Goal: Communication & Community: Answer question/provide support

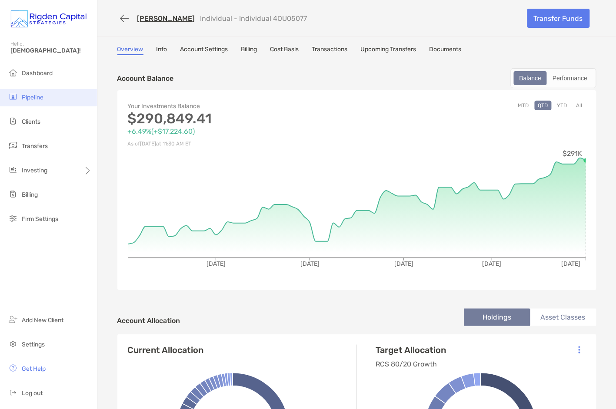
click at [34, 100] on span "Pipeline" at bounding box center [33, 97] width 22 height 7
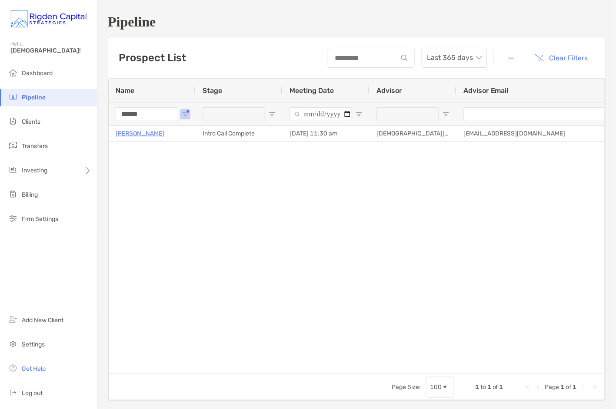
click at [158, 115] on input "******" at bounding box center [147, 114] width 63 height 14
type input "*"
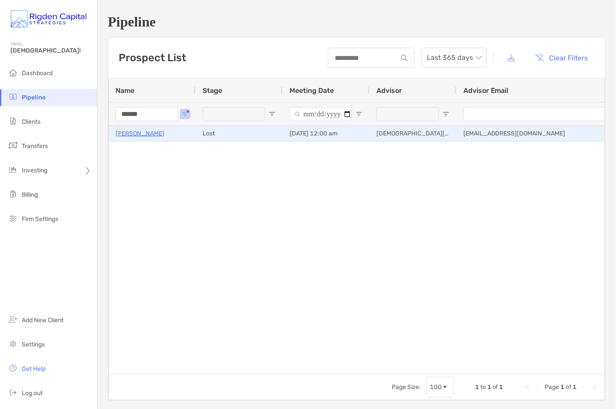
type input "******"
click at [150, 134] on p "Thomas Cappiello" at bounding box center [140, 133] width 49 height 11
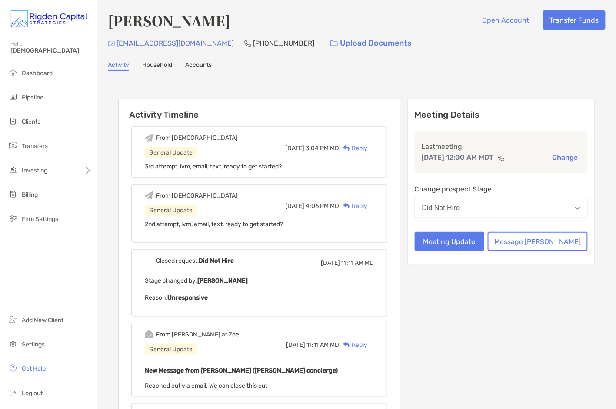
click at [367, 148] on div "Reply" at bounding box center [353, 148] width 28 height 9
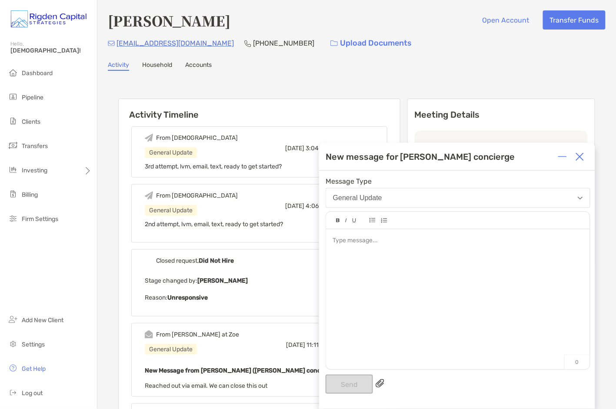
click at [376, 257] on div at bounding box center [458, 296] width 264 height 132
click at [351, 383] on button "Send" at bounding box center [349, 384] width 47 height 19
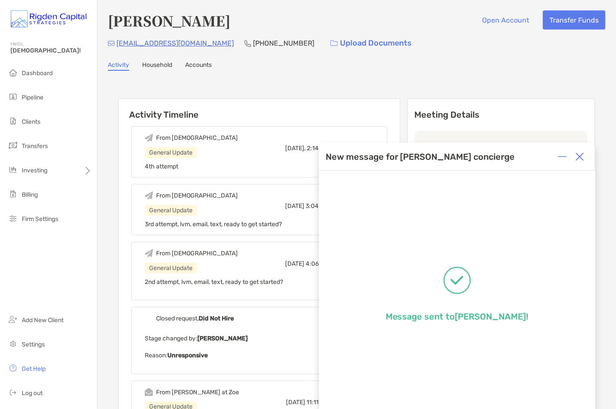
click at [582, 159] on img at bounding box center [580, 157] width 9 height 9
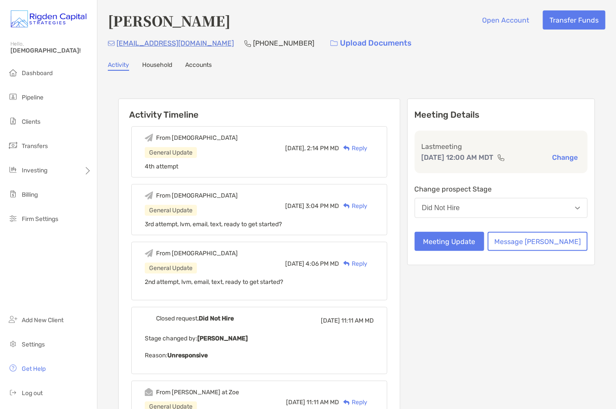
click at [39, 98] on span "Pipeline" at bounding box center [33, 97] width 22 height 7
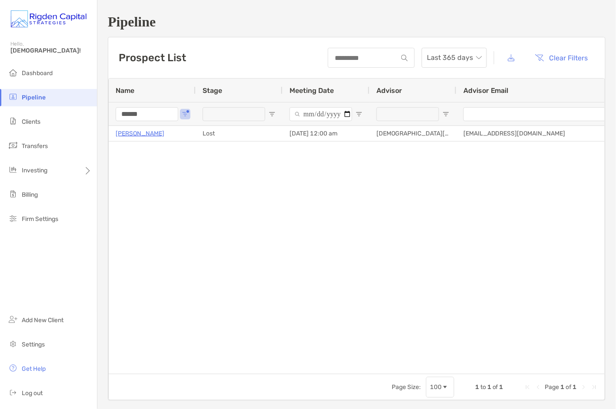
drag, startPoint x: 155, startPoint y: 117, endPoint x: 100, endPoint y: 116, distance: 55.7
click at [100, 116] on div "Pipeline Prospect List Last 365 days Clear Filters 1 to 1 of 1. Page 1 of 1 Nam…" at bounding box center [356, 207] width 519 height 415
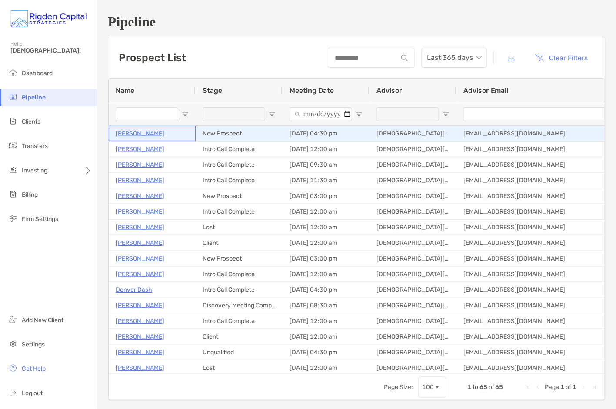
click at [138, 133] on p "[PERSON_NAME]" at bounding box center [140, 133] width 49 height 11
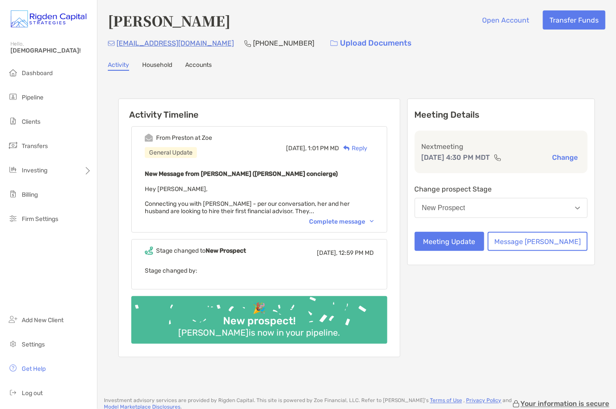
click at [349, 219] on div "Complete message" at bounding box center [341, 221] width 65 height 7
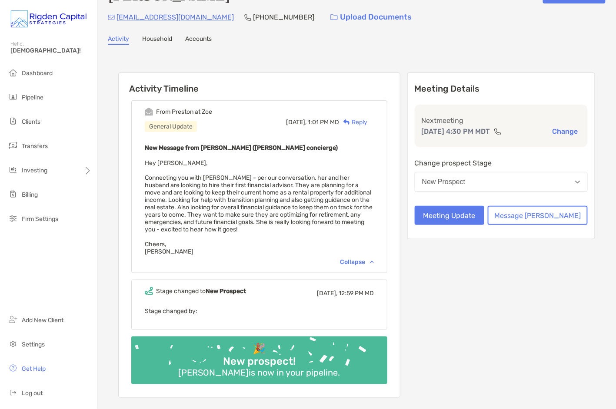
scroll to position [27, 0]
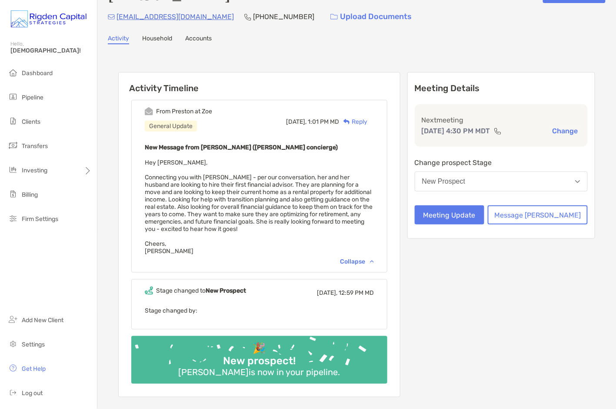
click at [367, 121] on div "Reply" at bounding box center [353, 121] width 28 height 9
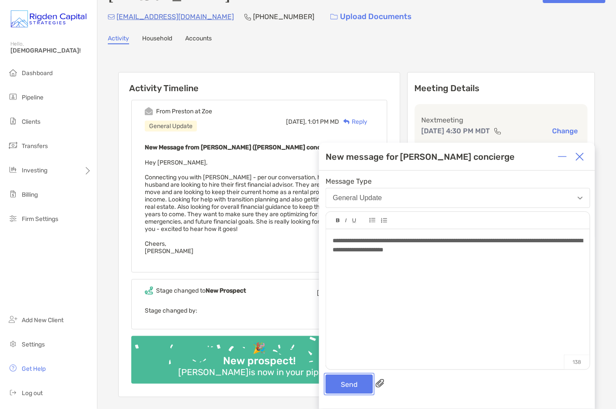
click at [361, 388] on button "Send" at bounding box center [349, 384] width 47 height 19
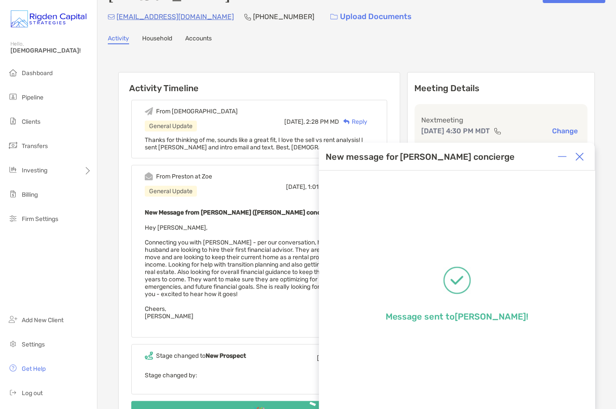
click at [578, 155] on img at bounding box center [580, 157] width 9 height 9
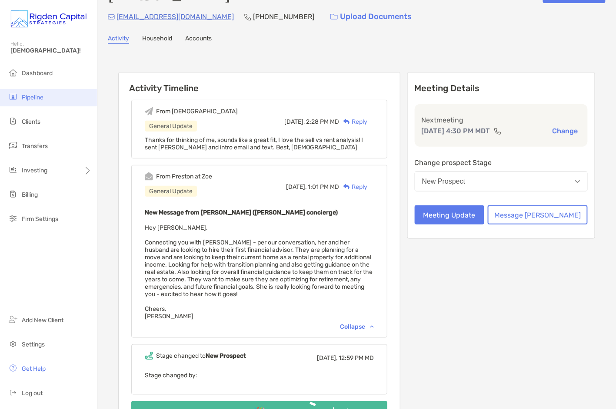
scroll to position [0, 0]
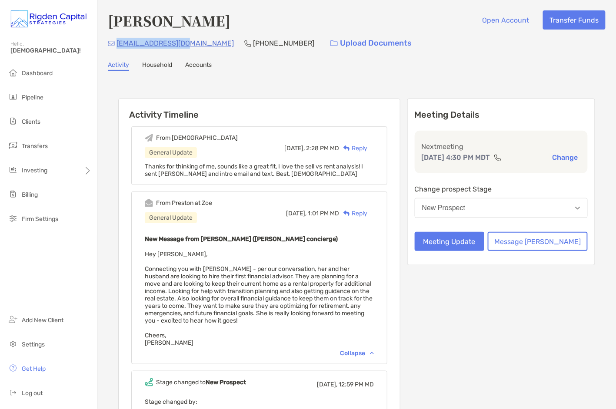
drag, startPoint x: 191, startPoint y: 43, endPoint x: 117, endPoint y: 44, distance: 73.9
click at [117, 44] on div "[EMAIL_ADDRESS][DOMAIN_NAME] [PHONE_NUMBER] Upload Documents" at bounding box center [357, 43] width 498 height 19
copy p "[EMAIL_ADDRESS][DOMAIN_NAME]"
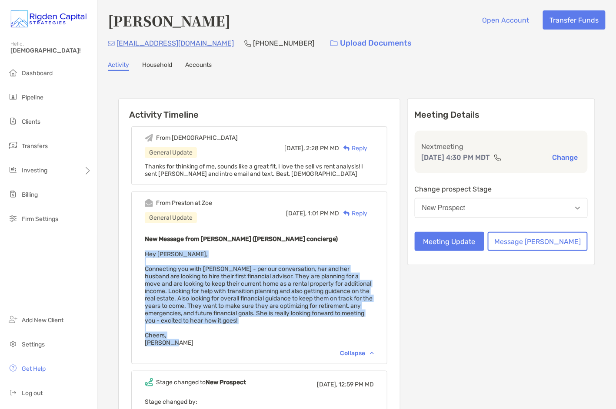
drag, startPoint x: 172, startPoint y: 337, endPoint x: 158, endPoint y: 254, distance: 83.8
click at [158, 254] on div "From [PERSON_NAME] at Zoe General Update [DATE], 1:01 PM MD Reply New Message f…" at bounding box center [259, 278] width 256 height 173
copy span "Hey [PERSON_NAME], Connecting you with [PERSON_NAME] - per our conversation, he…"
click at [241, 276] on span "Hey [PERSON_NAME], Connecting you with [PERSON_NAME] - per our conversation, he…" at bounding box center [259, 299] width 228 height 96
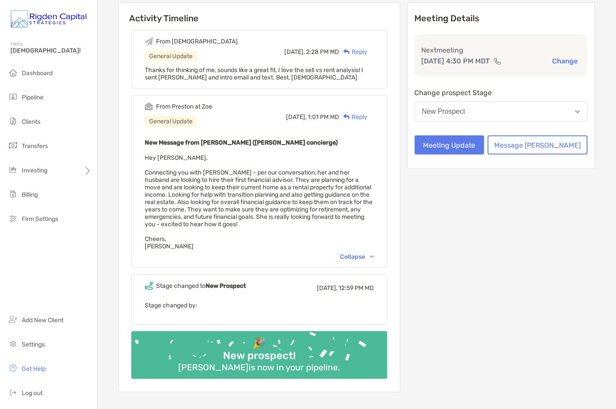
scroll to position [90, 0]
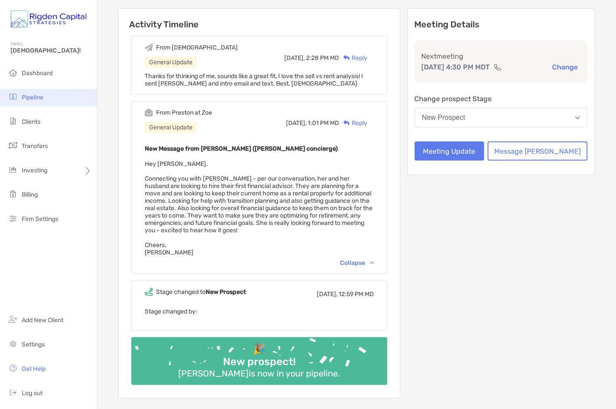
click at [33, 96] on span "Pipeline" at bounding box center [33, 97] width 22 height 7
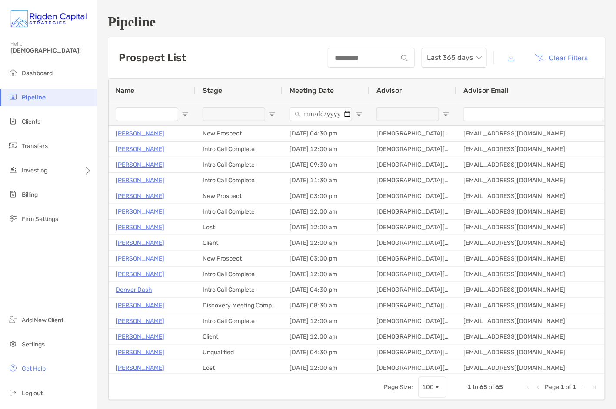
click at [156, 112] on input "Name Filter Input" at bounding box center [147, 114] width 63 height 14
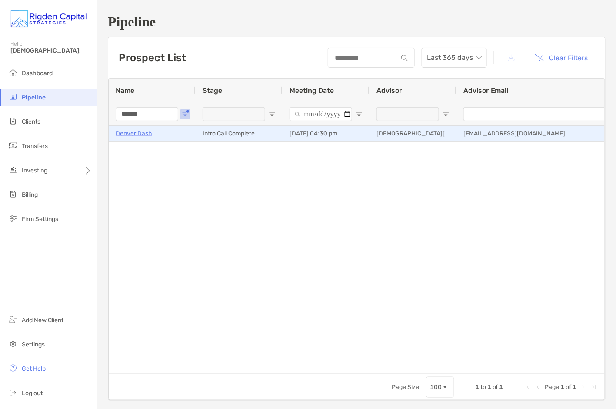
type input "******"
click at [131, 132] on p "Denver Dash" at bounding box center [134, 133] width 37 height 11
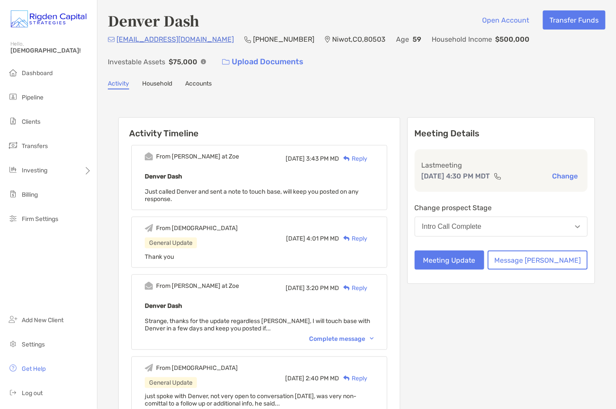
click at [367, 159] on div "Reply" at bounding box center [353, 158] width 28 height 9
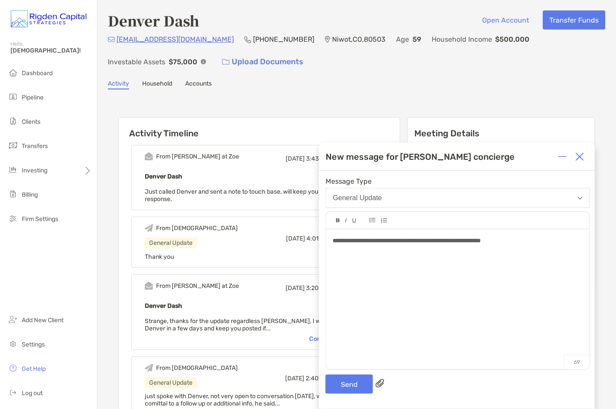
drag, startPoint x: 475, startPoint y: 269, endPoint x: 511, endPoint y: 260, distance: 37.3
click at [483, 268] on div "**********" at bounding box center [458, 296] width 264 height 132
drag, startPoint x: 488, startPoint y: 244, endPoint x: 330, endPoint y: 245, distance: 157.8
click at [330, 245] on div "**********" at bounding box center [458, 296] width 264 height 132
copy span "**********"
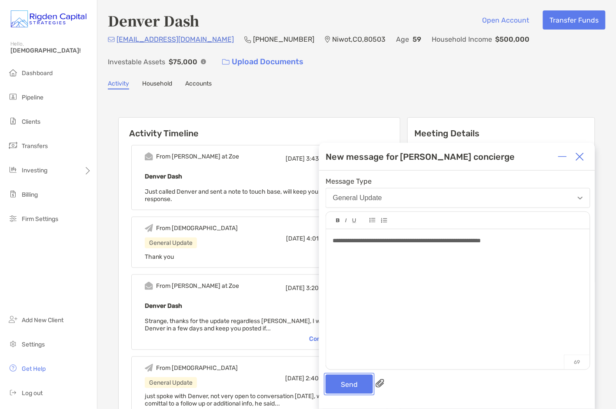
click at [354, 383] on button "Send" at bounding box center [349, 384] width 47 height 19
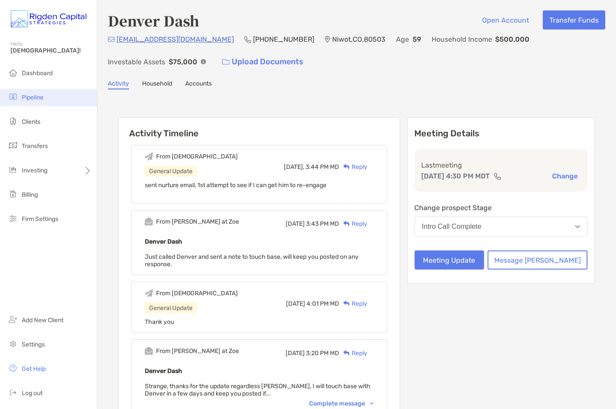
click at [36, 100] on span "Pipeline" at bounding box center [33, 97] width 22 height 7
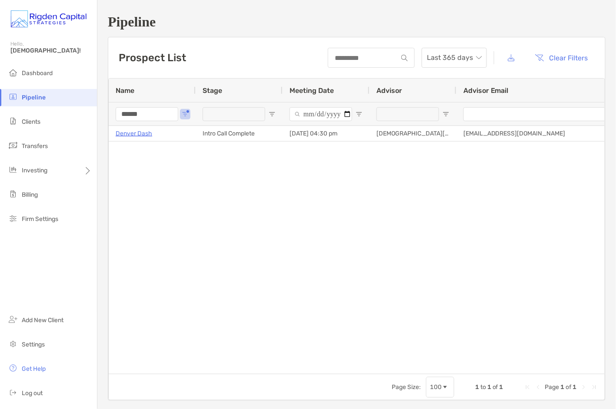
drag, startPoint x: 124, startPoint y: 115, endPoint x: 106, endPoint y: 114, distance: 18.7
click at [106, 114] on div "Pipeline Prospect List Last 365 days Clear Filters 1 to 1 of 1. Page 1 of 1 Nam…" at bounding box center [356, 207] width 519 height 415
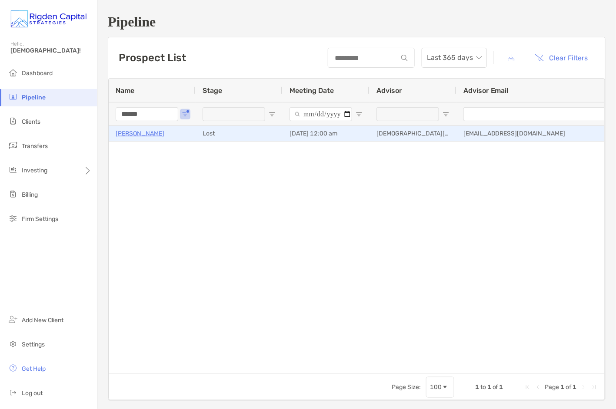
type input "******"
click at [136, 130] on p "Kinjal Kothari" at bounding box center [140, 133] width 49 height 11
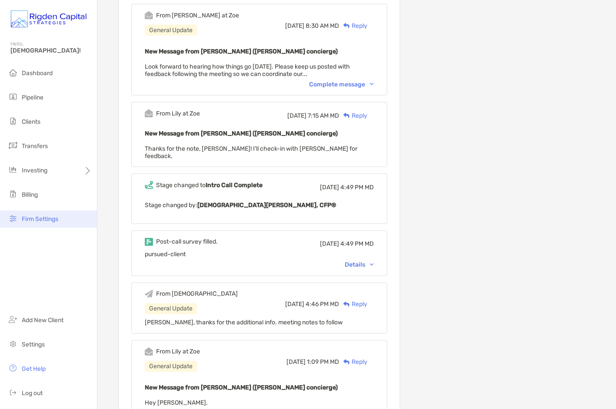
scroll to position [946, 0]
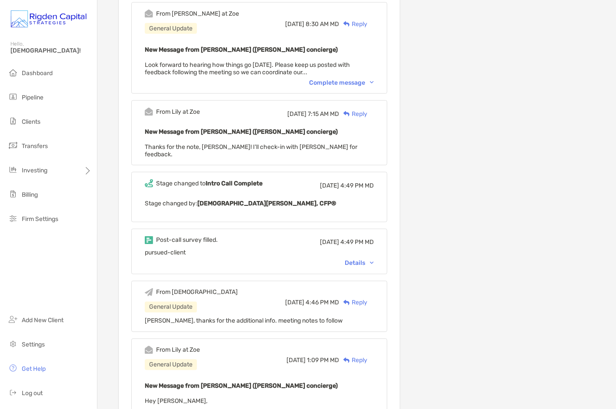
click at [363, 260] on div "Details" at bounding box center [359, 263] width 29 height 7
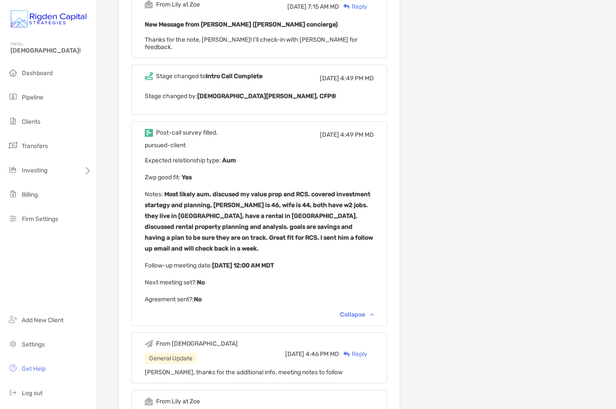
scroll to position [1058, 0]
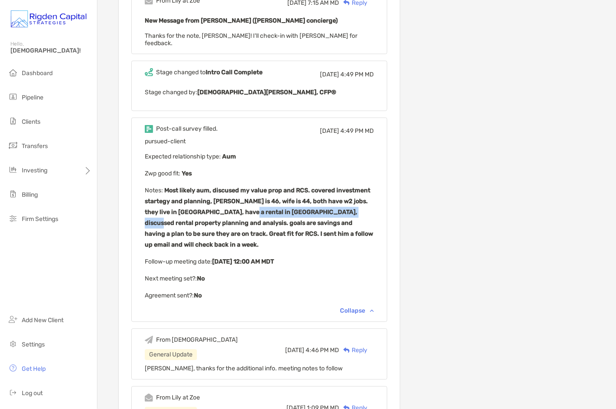
drag, startPoint x: 243, startPoint y: 186, endPoint x: 357, endPoint y: 187, distance: 114.8
click at [357, 187] on b "Most likely aum, discused my value prop and RCS. covered investment startegy an…" at bounding box center [259, 218] width 228 height 62
drag, startPoint x: 185, startPoint y: 198, endPoint x: 316, endPoint y: 198, distance: 131.3
click at [316, 198] on b "Most likely aum, discused my value prop and RCS. covered investment startegy an…" at bounding box center [259, 218] width 228 height 62
click at [178, 187] on b "Most likely aum, discused my value prop and RCS. covered investment startegy an…" at bounding box center [259, 218] width 228 height 62
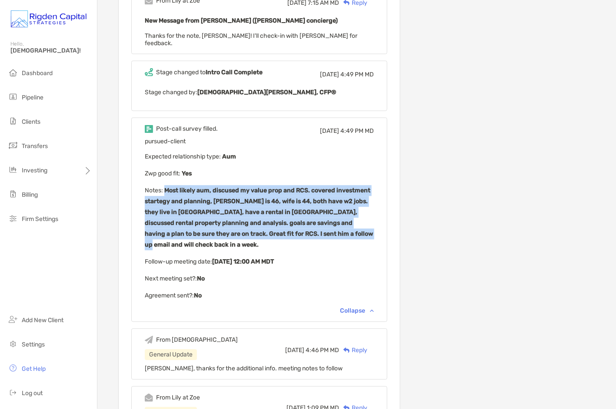
drag, startPoint x: 179, startPoint y: 163, endPoint x: 329, endPoint y: 207, distance: 156.7
click at [329, 207] on p "Notes : Most likely aum, discused my value prop and RCS. covered investment sta…" at bounding box center [259, 218] width 229 height 65
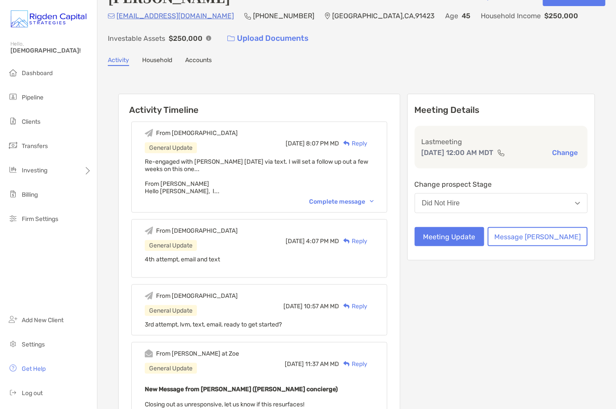
scroll to position [0, 0]
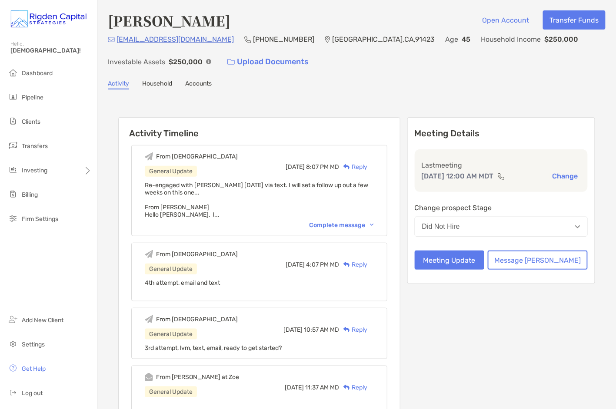
click at [367, 166] on div "Reply" at bounding box center [353, 167] width 28 height 9
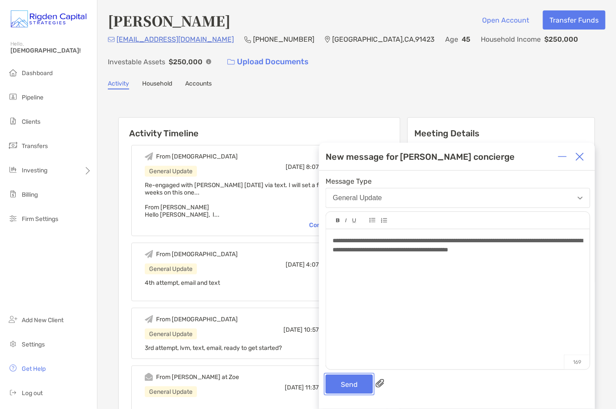
click at [353, 385] on button "Send" at bounding box center [349, 384] width 47 height 19
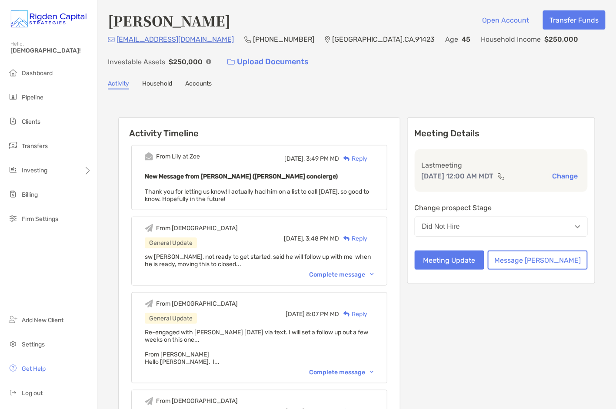
click at [250, 266] on div "From Christian General Update Today, 3:48 PM MD Reply sw kinjal, not ready to g…" at bounding box center [259, 251] width 256 height 69
drag, startPoint x: 235, startPoint y: 264, endPoint x: 156, endPoint y: 257, distance: 78.9
click at [156, 257] on div "From Christian General Update Today, 3:48 PM MD Reply sw kinjal, not ready to g…" at bounding box center [259, 251] width 256 height 69
click at [354, 276] on div "Complete message" at bounding box center [341, 274] width 65 height 7
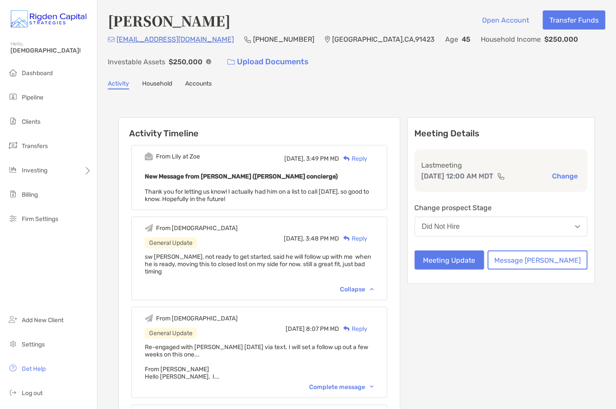
click at [354, 275] on div "sw kinjal, not ready to get started, said he will follow up with me when he is …" at bounding box center [259, 268] width 229 height 30
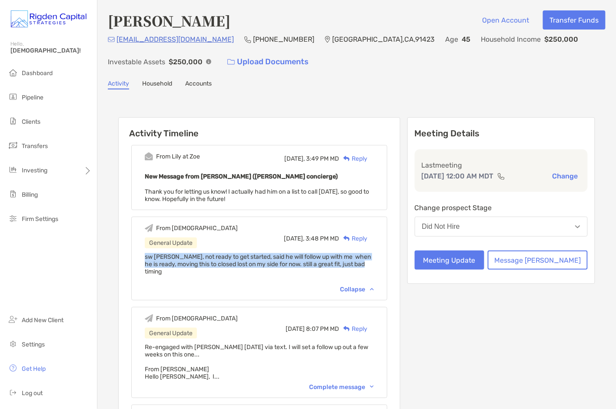
drag, startPoint x: 189, startPoint y: 273, endPoint x: 157, endPoint y: 259, distance: 35.0
click at [157, 259] on div "From Christian General Update Today, 3:48 PM MD Reply sw kinjal, not ready to g…" at bounding box center [259, 259] width 256 height 84
copy span "sw kinjal, not ready to get started, said he will follow up with me when he is …"
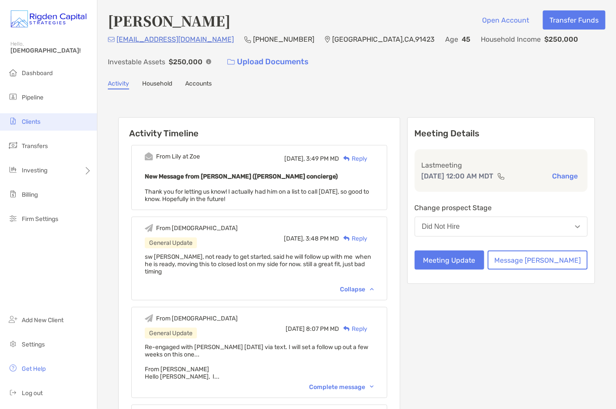
click at [33, 119] on span "Clients" at bounding box center [31, 121] width 19 height 7
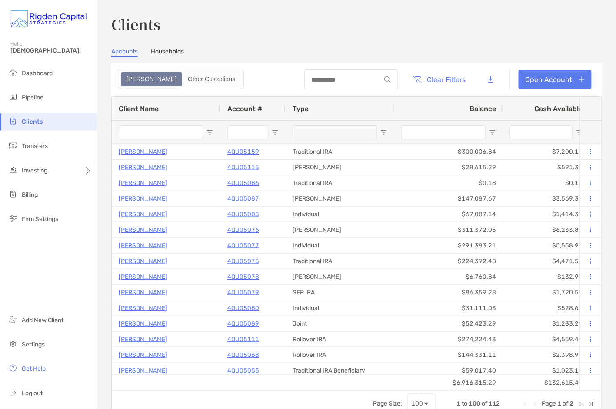
click at [166, 132] on input "Client Name Filter Input" at bounding box center [161, 133] width 84 height 14
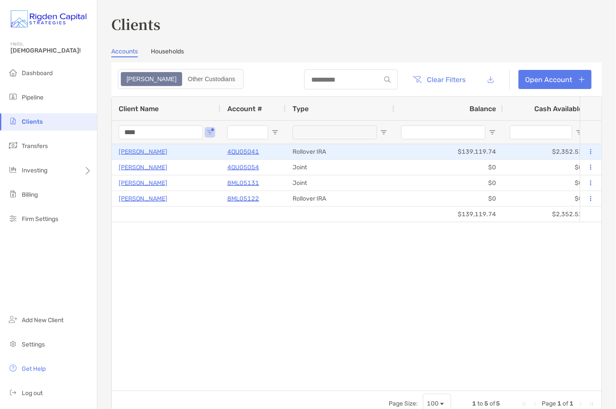
type input "****"
click at [244, 151] on p "4QU05041" at bounding box center [243, 151] width 32 height 11
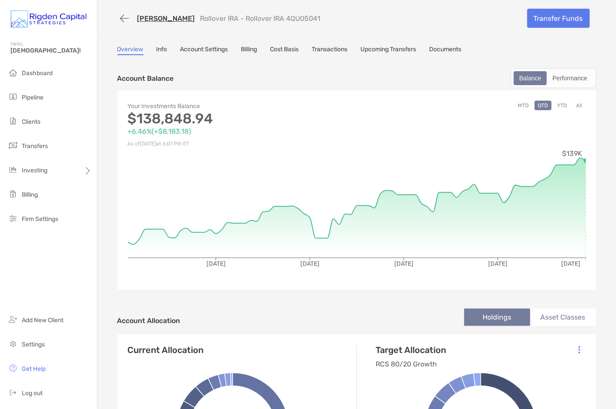
click at [161, 19] on link "[PERSON_NAME]" at bounding box center [166, 18] width 58 height 8
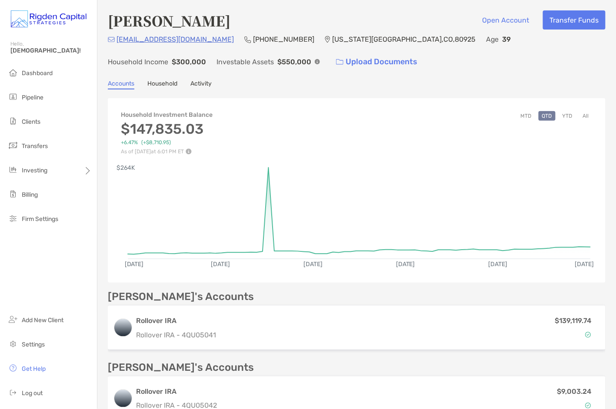
click at [202, 84] on link "Activity" at bounding box center [200, 85] width 21 height 10
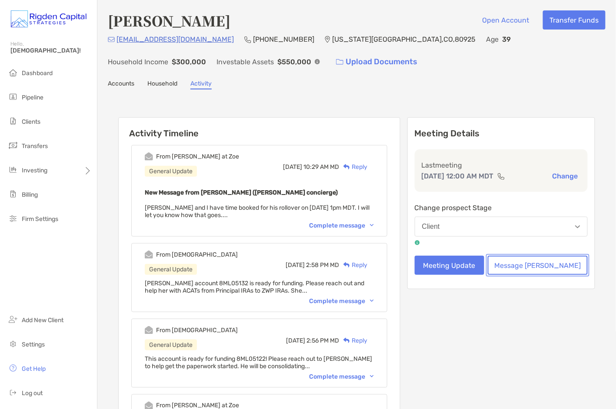
click at [552, 267] on button "Message [PERSON_NAME]" at bounding box center [538, 265] width 100 height 19
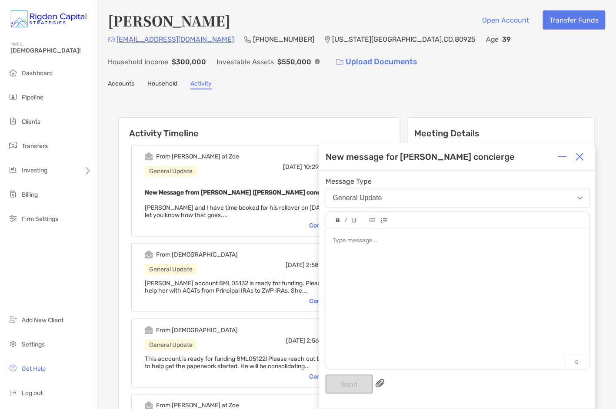
click at [519, 202] on button "General Update" at bounding box center [458, 198] width 265 height 20
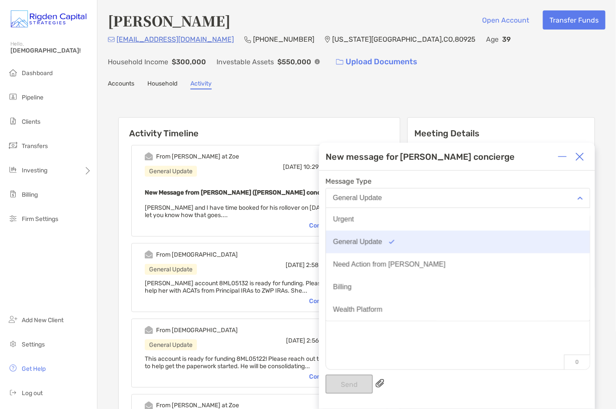
click at [421, 240] on button "General Update" at bounding box center [458, 242] width 264 height 23
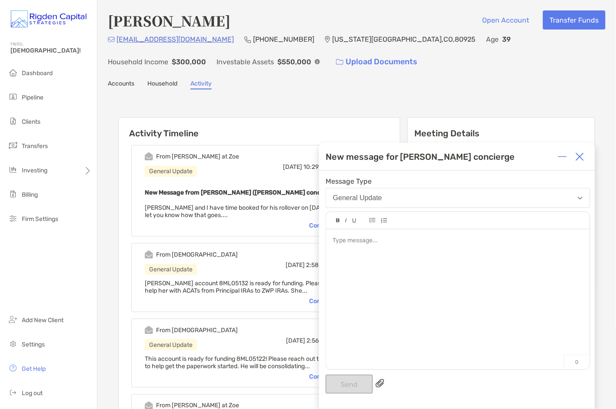
click at [396, 260] on div at bounding box center [458, 296] width 264 height 132
click at [360, 385] on button "Send" at bounding box center [349, 384] width 47 height 19
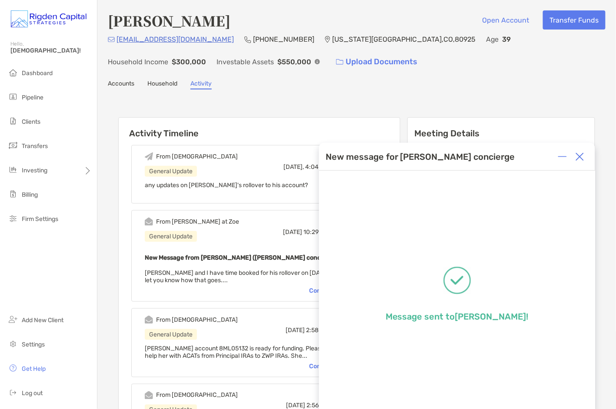
click at [582, 158] on img at bounding box center [580, 157] width 9 height 9
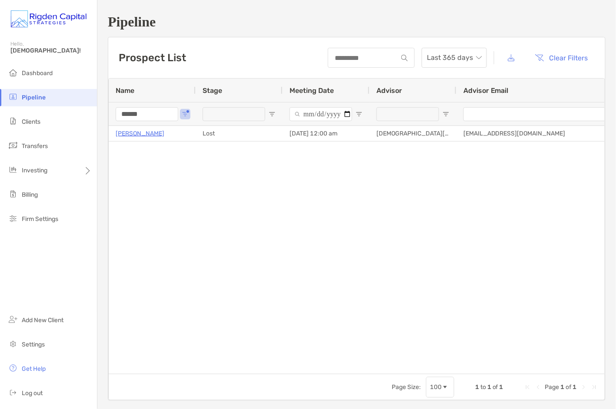
click at [33, 99] on span "Pipeline" at bounding box center [34, 97] width 24 height 7
click at [33, 119] on span "Clients" at bounding box center [31, 121] width 19 height 7
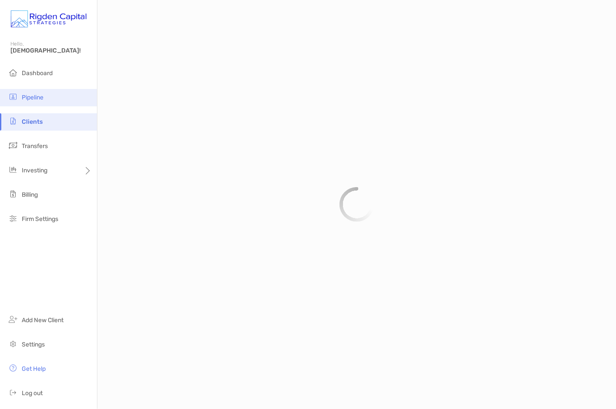
click at [33, 98] on span "Pipeline" at bounding box center [33, 97] width 22 height 7
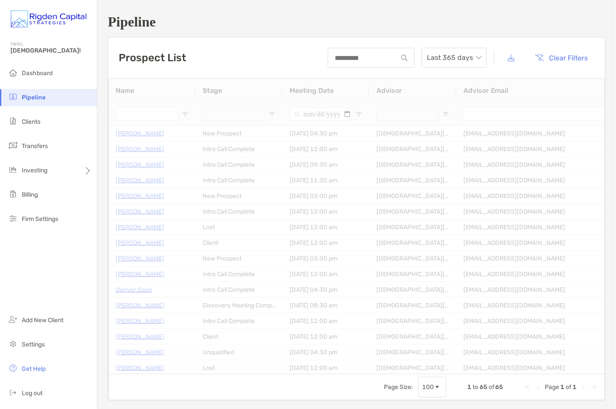
type input "******"
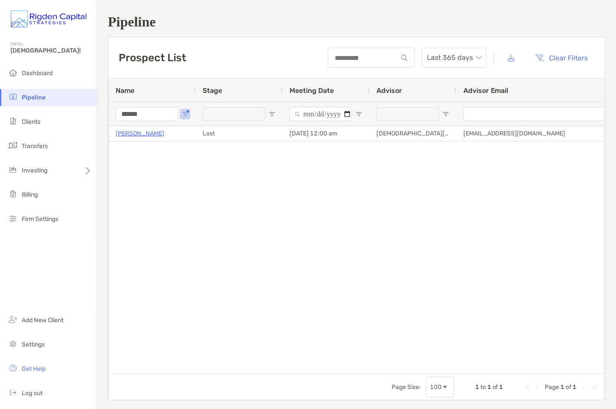
drag, startPoint x: 156, startPoint y: 116, endPoint x: 101, endPoint y: 115, distance: 55.7
click at [101, 115] on div "Pipeline Prospect List Last 365 days Clear Filters 1 to 1 of 1. Page 1 of 1 Nam…" at bounding box center [356, 207] width 519 height 415
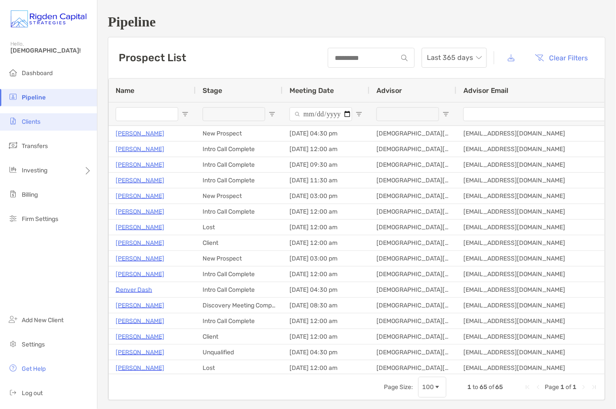
click at [37, 122] on span "Clients" at bounding box center [31, 121] width 19 height 7
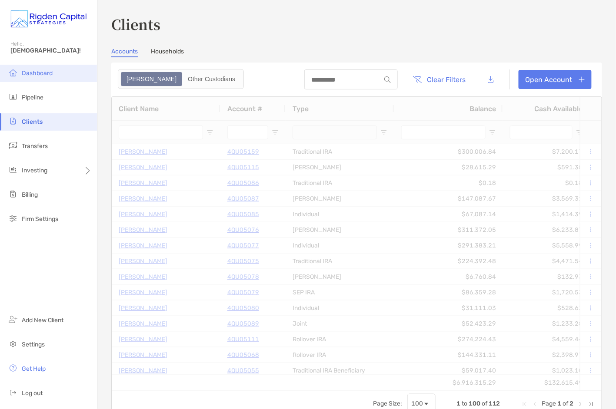
type input "****"
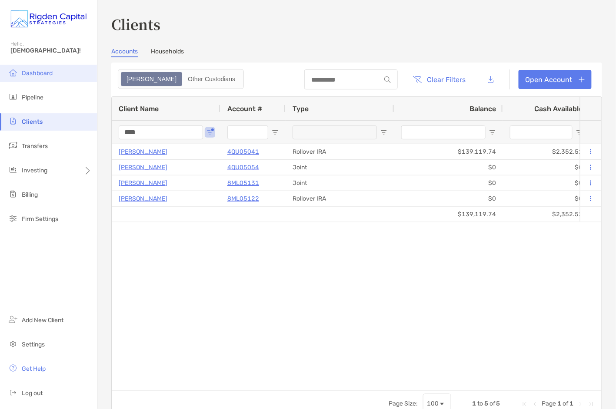
click at [53, 72] on li "Dashboard" at bounding box center [48, 73] width 97 height 17
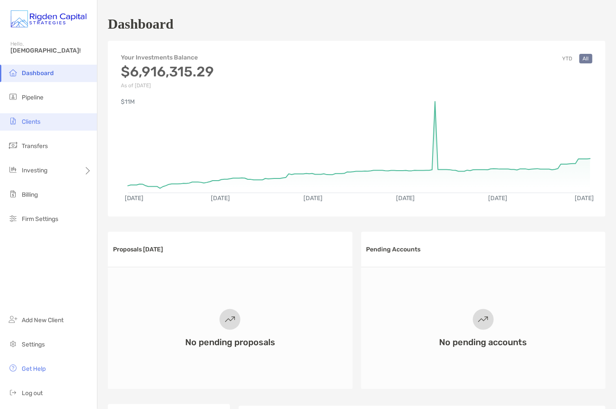
click at [38, 122] on span "Clients" at bounding box center [31, 121] width 19 height 7
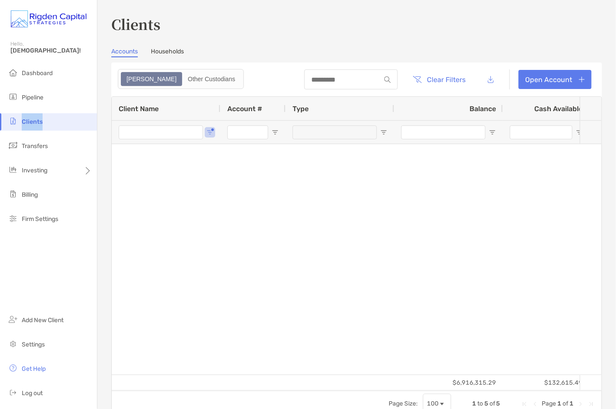
type input "****"
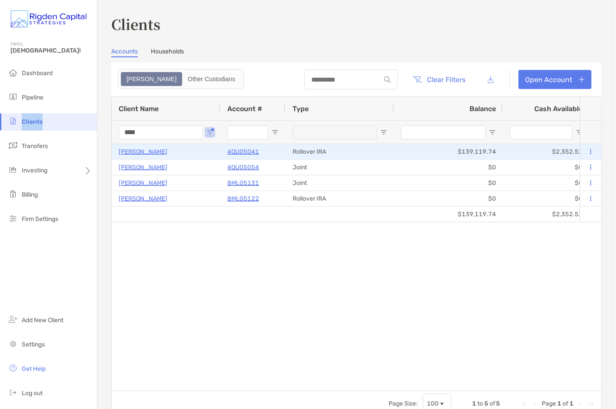
click at [147, 150] on p "[PERSON_NAME]" at bounding box center [143, 151] width 49 height 11
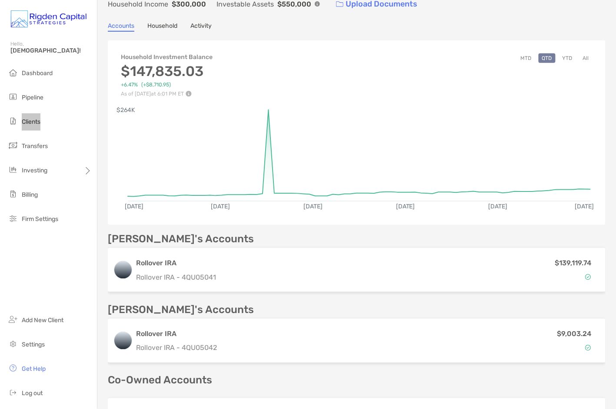
scroll to position [60, 0]
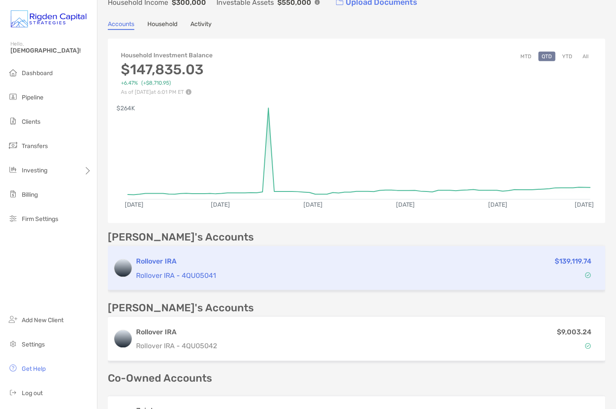
click at [218, 266] on div "Rollover IRA Rollover IRA - 4QU05041" at bounding box center [282, 268] width 292 height 25
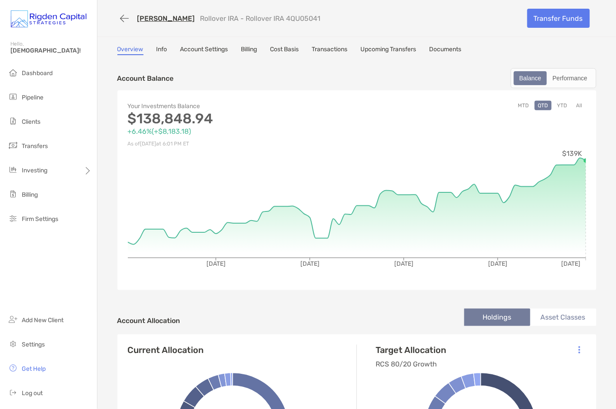
click at [565, 105] on button "YTD" at bounding box center [562, 106] width 17 height 10
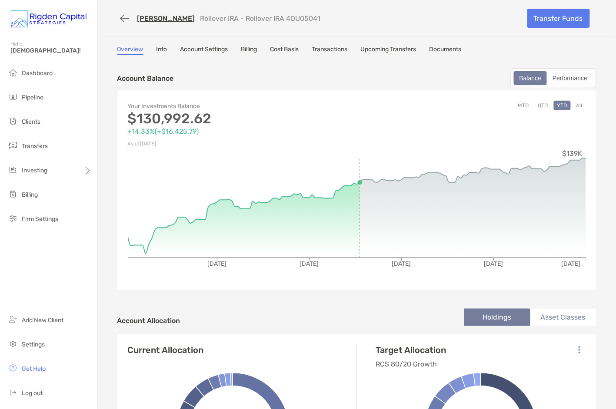
click at [580, 104] on button "All" at bounding box center [579, 106] width 13 height 10
